Goal: Complete application form

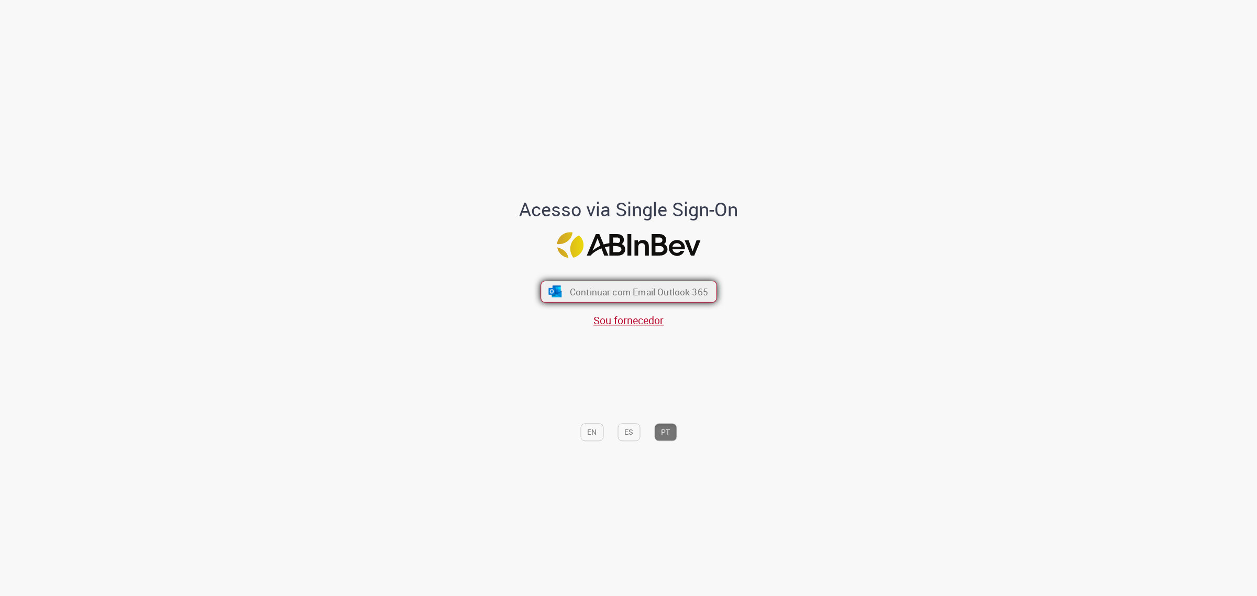
click at [670, 302] on button "Continuar com Email Outlook 365" at bounding box center [628, 292] width 176 height 22
